Goal: Communication & Community: Connect with others

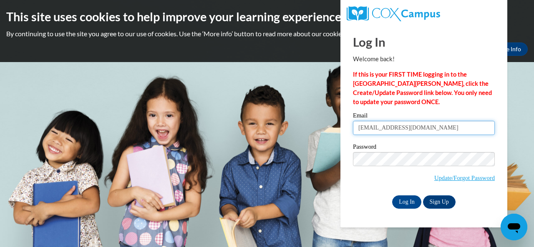
click at [359, 130] on input "millerk@prescott.k12.wi.us" at bounding box center [424, 128] width 142 height 14
type input "kosmalm@prescott.k12.wi.us"
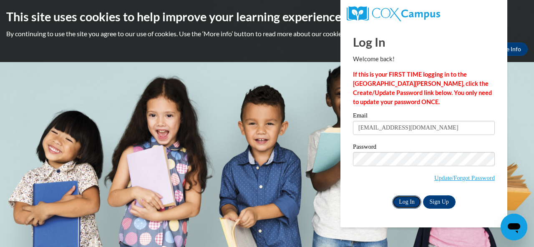
click at [413, 201] on input "Log In" at bounding box center [406, 202] width 29 height 13
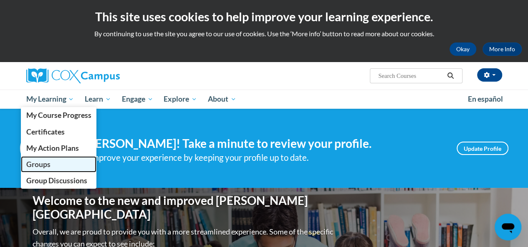
click at [46, 163] on span "Groups" at bounding box center [38, 164] width 24 height 9
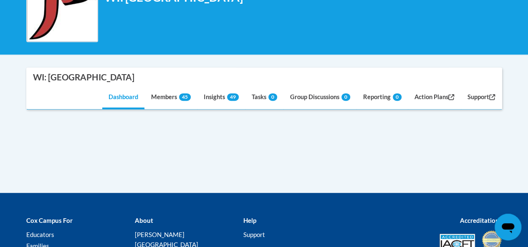
scroll to position [177, 0]
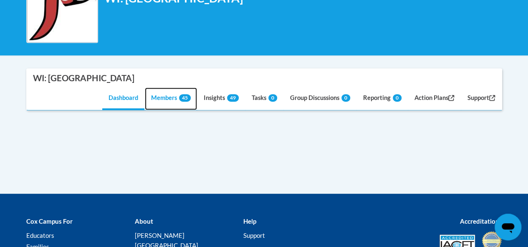
click at [161, 101] on link "Members 45" at bounding box center [171, 99] width 52 height 23
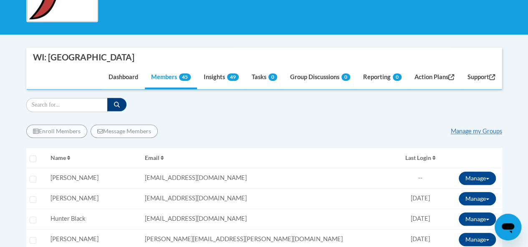
scroll to position [175, 0]
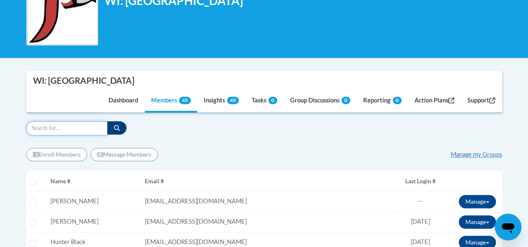
click at [79, 130] on input "Search" at bounding box center [66, 128] width 81 height 14
click at [467, 156] on link "Manage my Groups" at bounding box center [475, 154] width 51 height 7
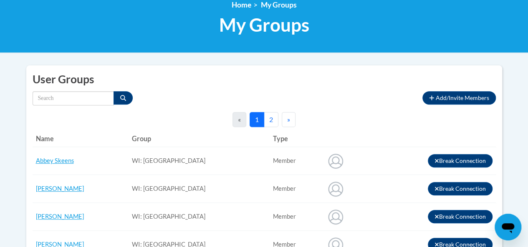
scroll to position [122, 0]
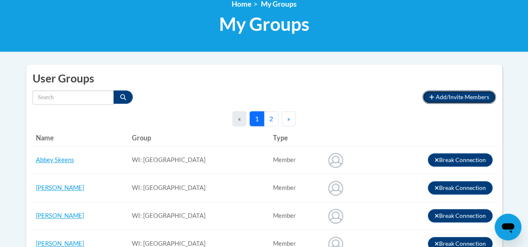
click at [438, 95] on span "Add/Invite Members" at bounding box center [461, 96] width 53 height 7
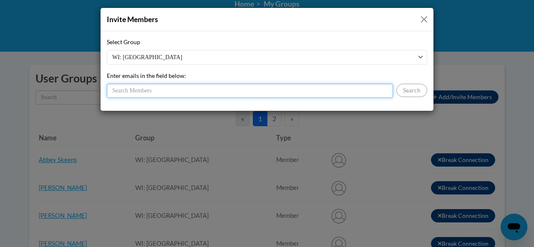
click at [179, 88] on input "Enter emails in the field below:" at bounding box center [250, 91] width 286 height 14
paste input "Amy Marquardt"
drag, startPoint x: 171, startPoint y: 91, endPoint x: 113, endPoint y: 89, distance: 58.0
click at [113, 89] on input "Amy Marquardt" at bounding box center [250, 91] width 286 height 14
click at [172, 91] on input "A" at bounding box center [250, 91] width 286 height 14
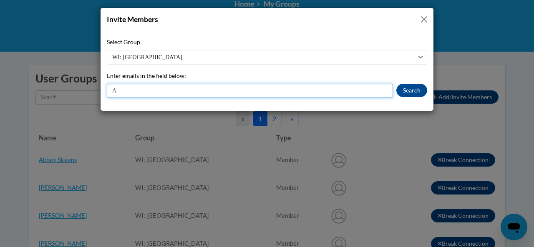
click at [172, 91] on input "A" at bounding box center [250, 91] width 286 height 14
paste input "marquardta@prescott.k12.wi.us"
type input "marquardta@prescott.k12.wi.us"
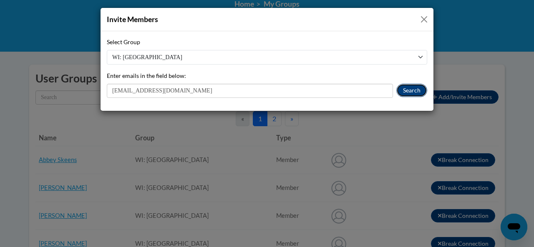
click at [402, 90] on button "Search" at bounding box center [411, 90] width 31 height 13
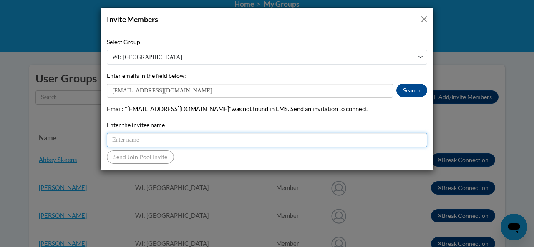
click at [128, 137] on input "Enter the invitee name" at bounding box center [267, 140] width 320 height 14
paste input "Amy Marquardt"
type input "Amy Marquardt"
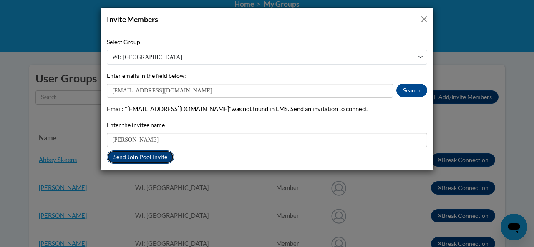
click at [133, 159] on button "Send Join Pool Invite" at bounding box center [140, 157] width 67 height 13
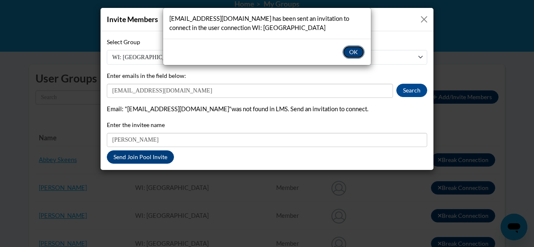
click at [352, 50] on button "OK" at bounding box center [353, 51] width 22 height 13
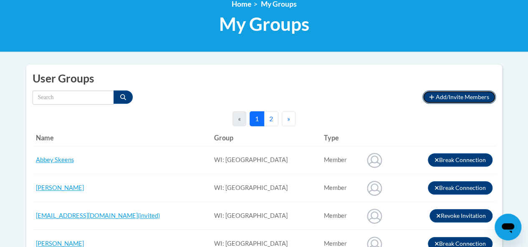
click at [439, 99] on span "Add/Invite Members" at bounding box center [461, 96] width 53 height 7
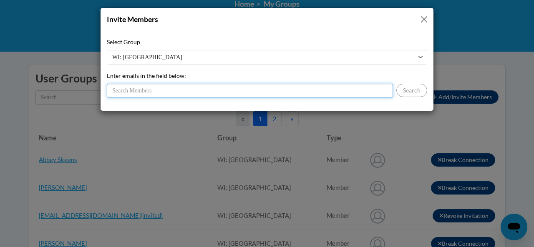
click at [179, 89] on input "Enter emails in the field below:" at bounding box center [250, 91] width 286 height 14
paste input "porterr@prescott.k12.wi.us"
type input "porterr@prescott.k12.wi.us"
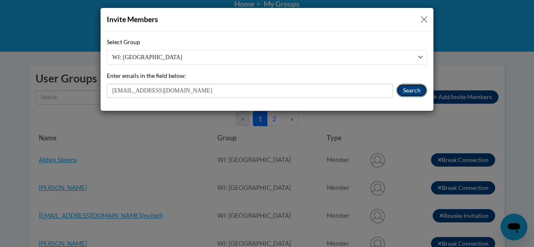
click at [417, 92] on button "Search" at bounding box center [411, 90] width 31 height 13
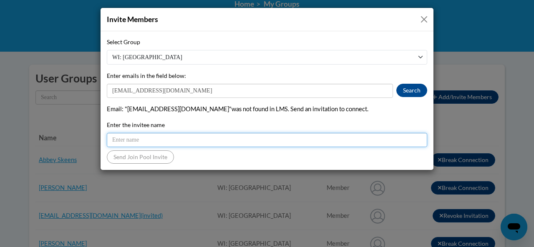
click at [178, 141] on input "Enter the invitee name" at bounding box center [267, 140] width 320 height 14
type input "Ronald Porter"
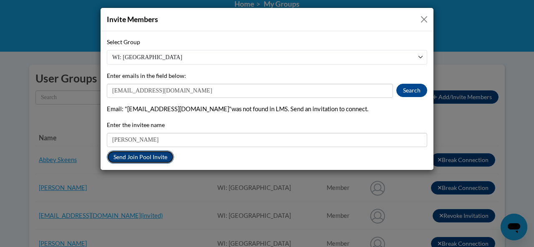
click at [143, 157] on button "Send Join Pool Invite" at bounding box center [140, 157] width 67 height 13
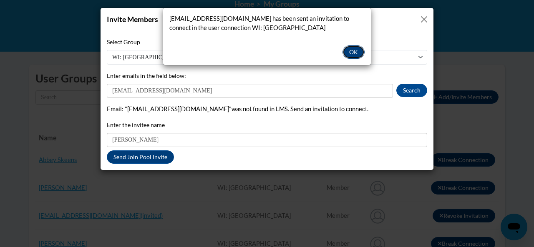
click at [350, 53] on button "OK" at bounding box center [353, 51] width 22 height 13
